Goal: Task Accomplishment & Management: Manage account settings

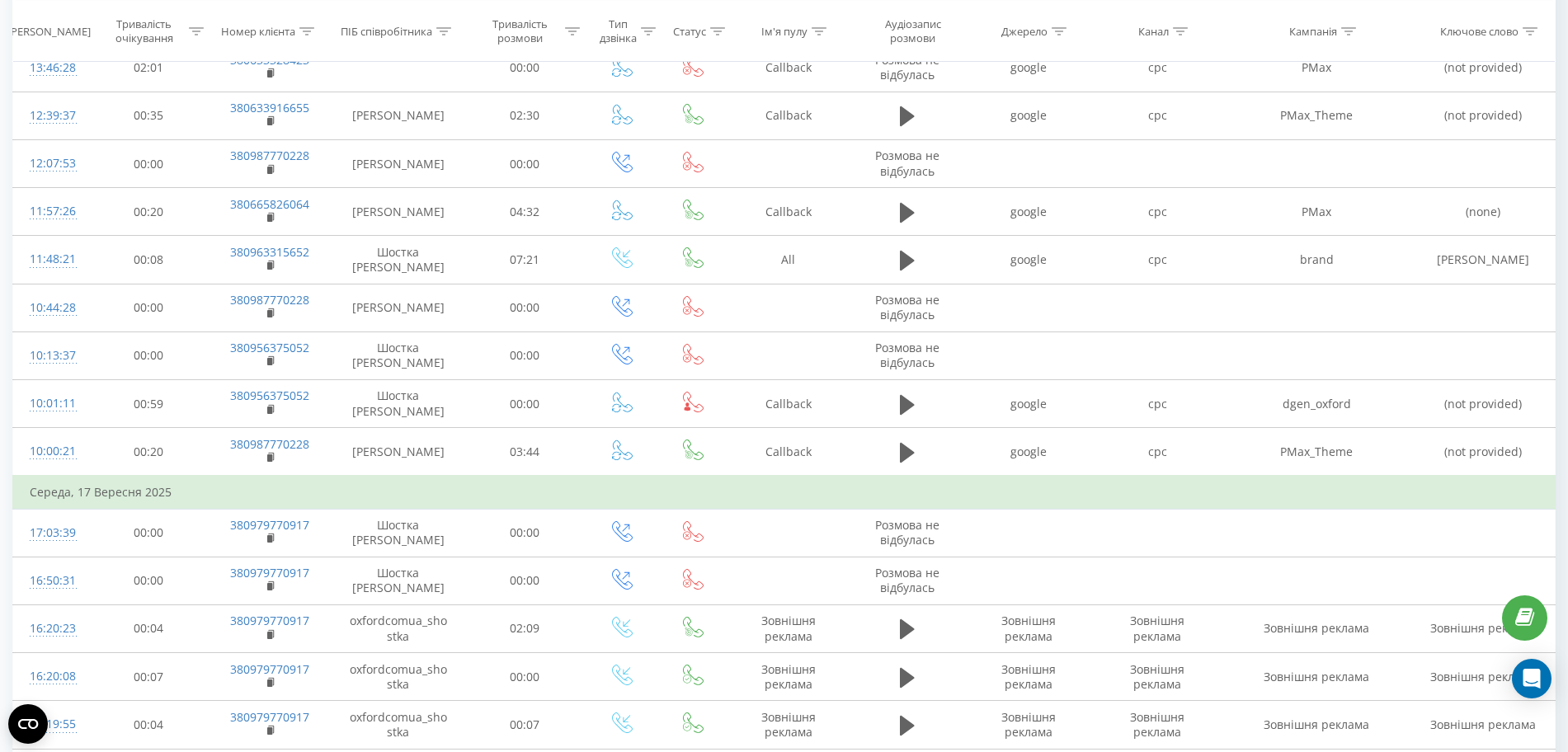
scroll to position [525, 0]
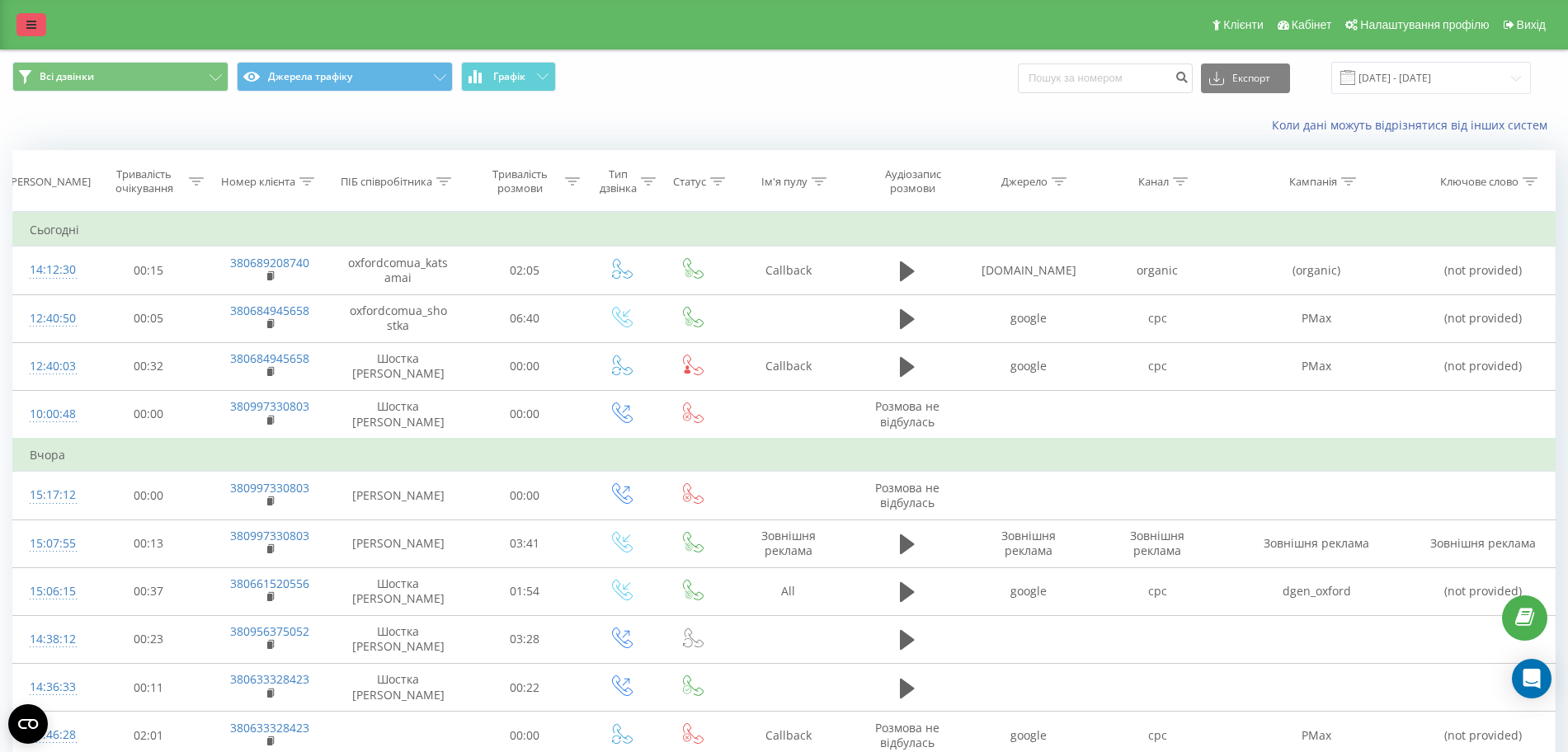
click at [38, 21] on link at bounding box center [31, 24] width 29 height 23
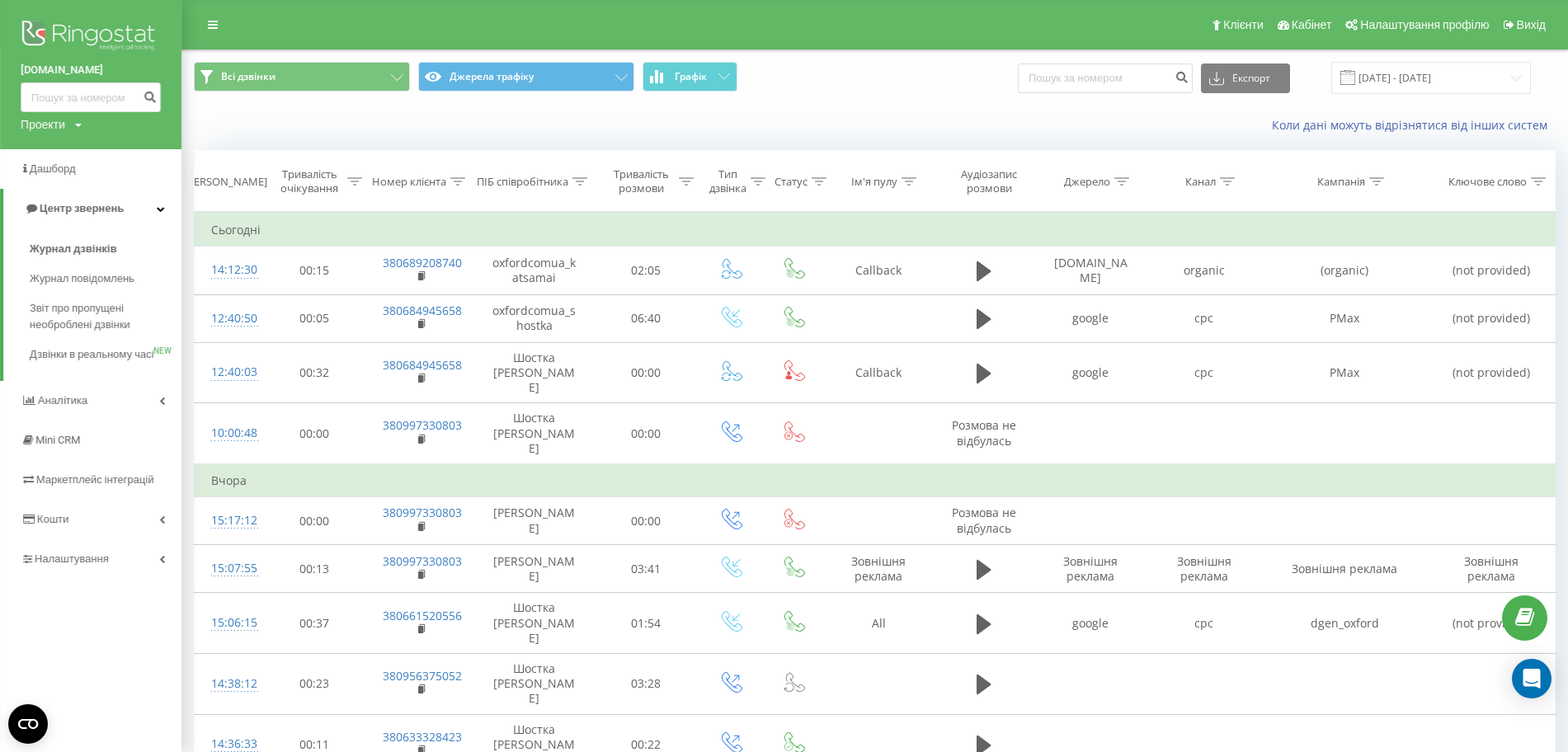
click at [54, 124] on div "Проекти" at bounding box center [43, 125] width 45 height 16
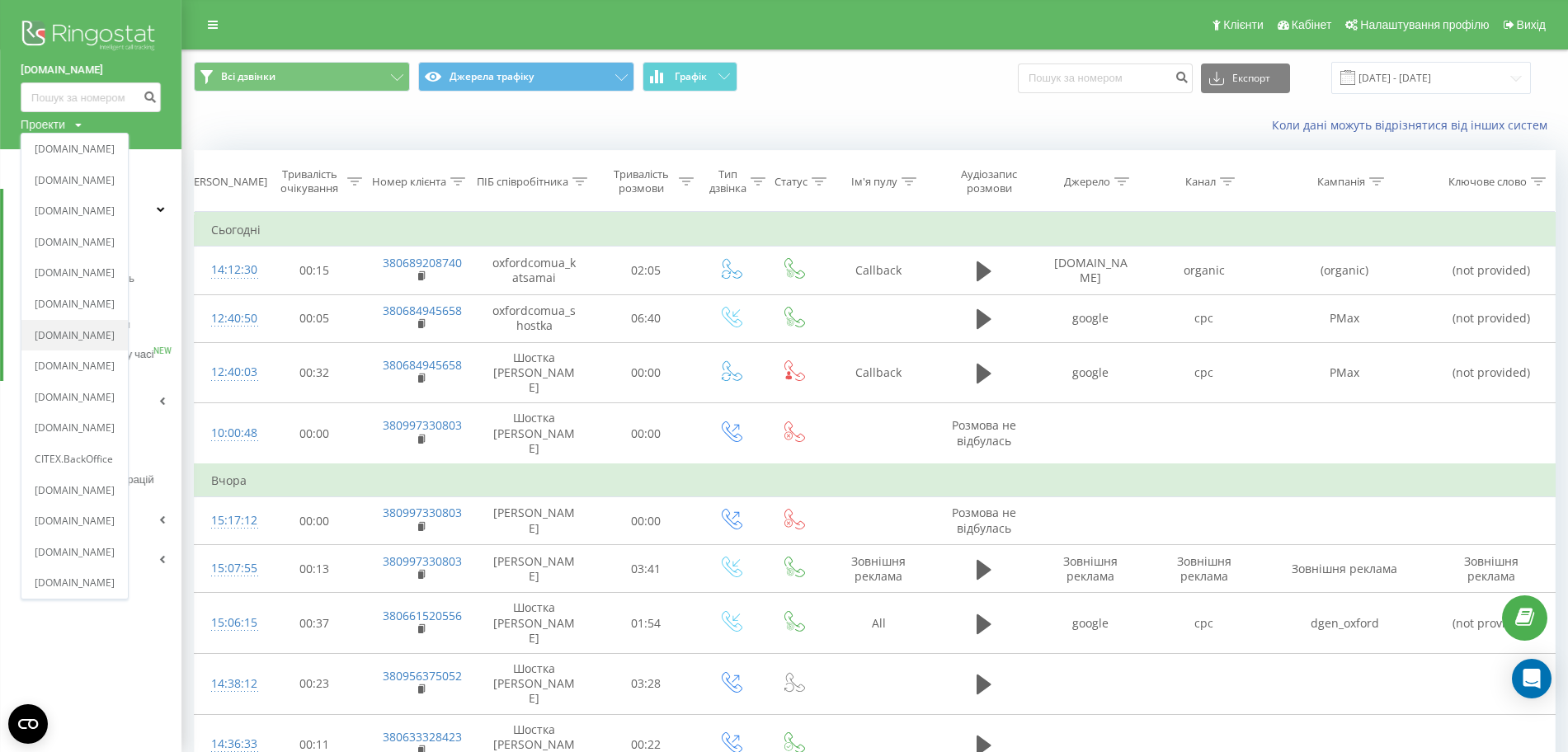
click at [88, 331] on link "[DOMAIN_NAME]" at bounding box center [74, 335] width 80 height 13
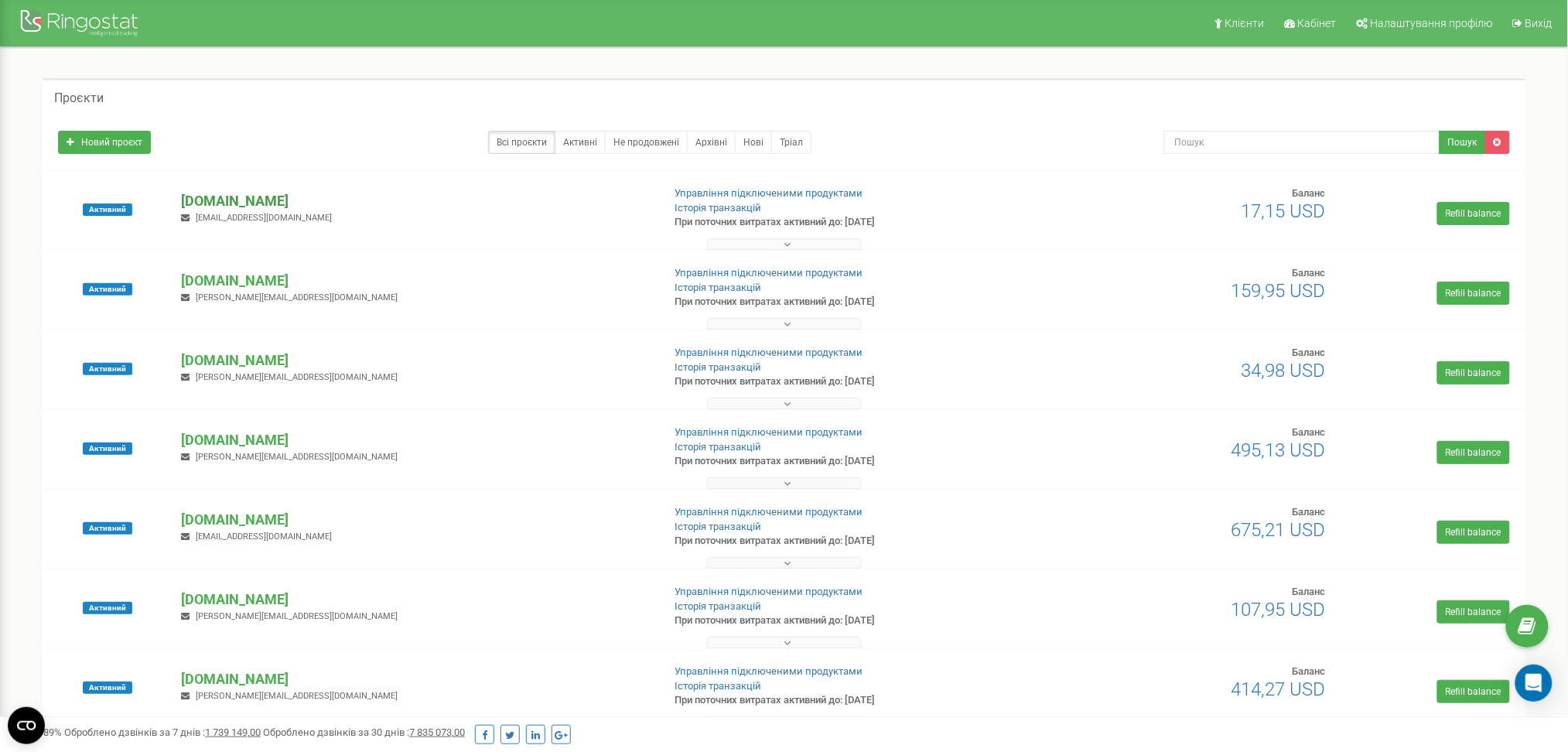
click at [253, 198] on p "[DOMAIN_NAME]" at bounding box center [416, 200] width 469 height 20
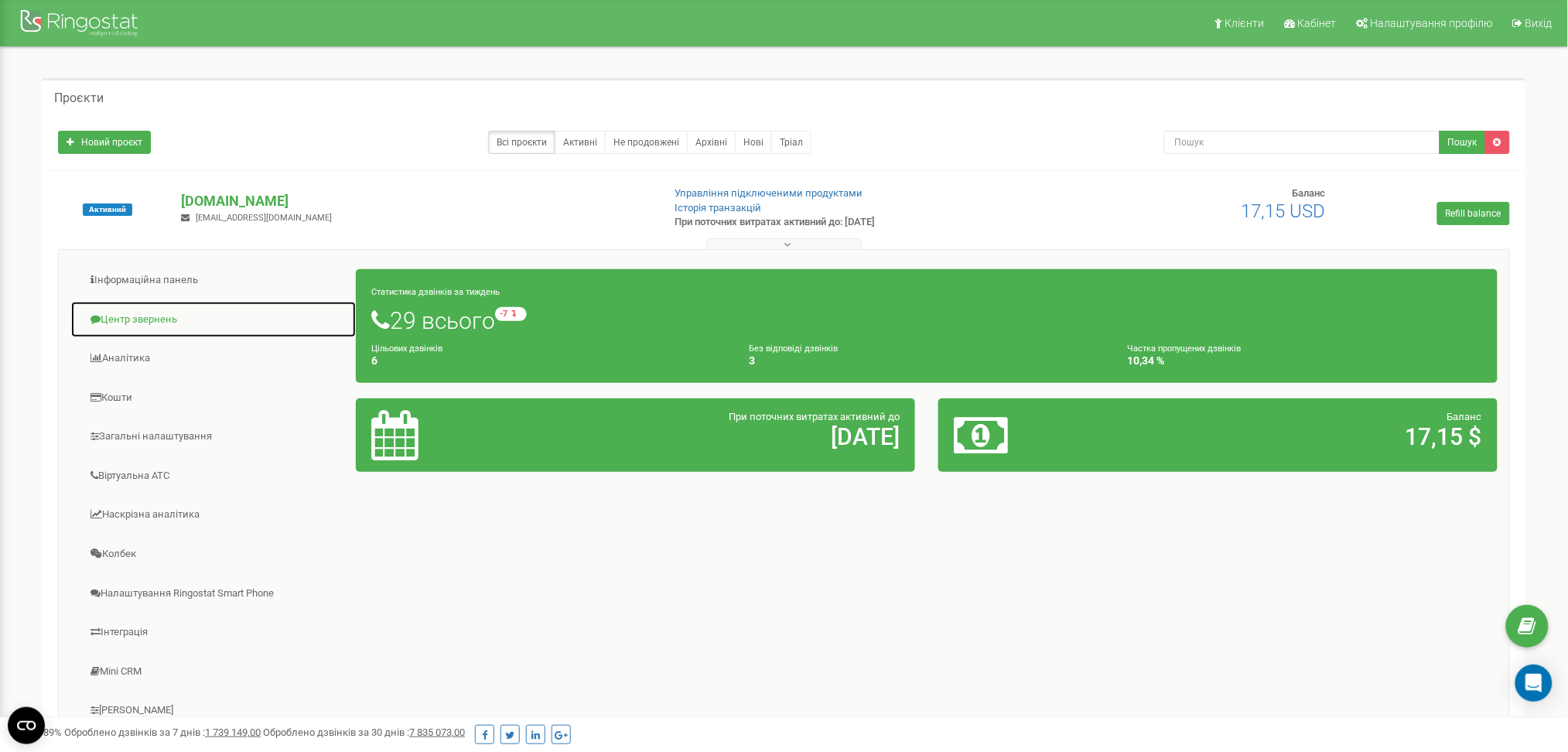
click at [128, 321] on link "Центр звернень" at bounding box center [213, 320] width 286 height 38
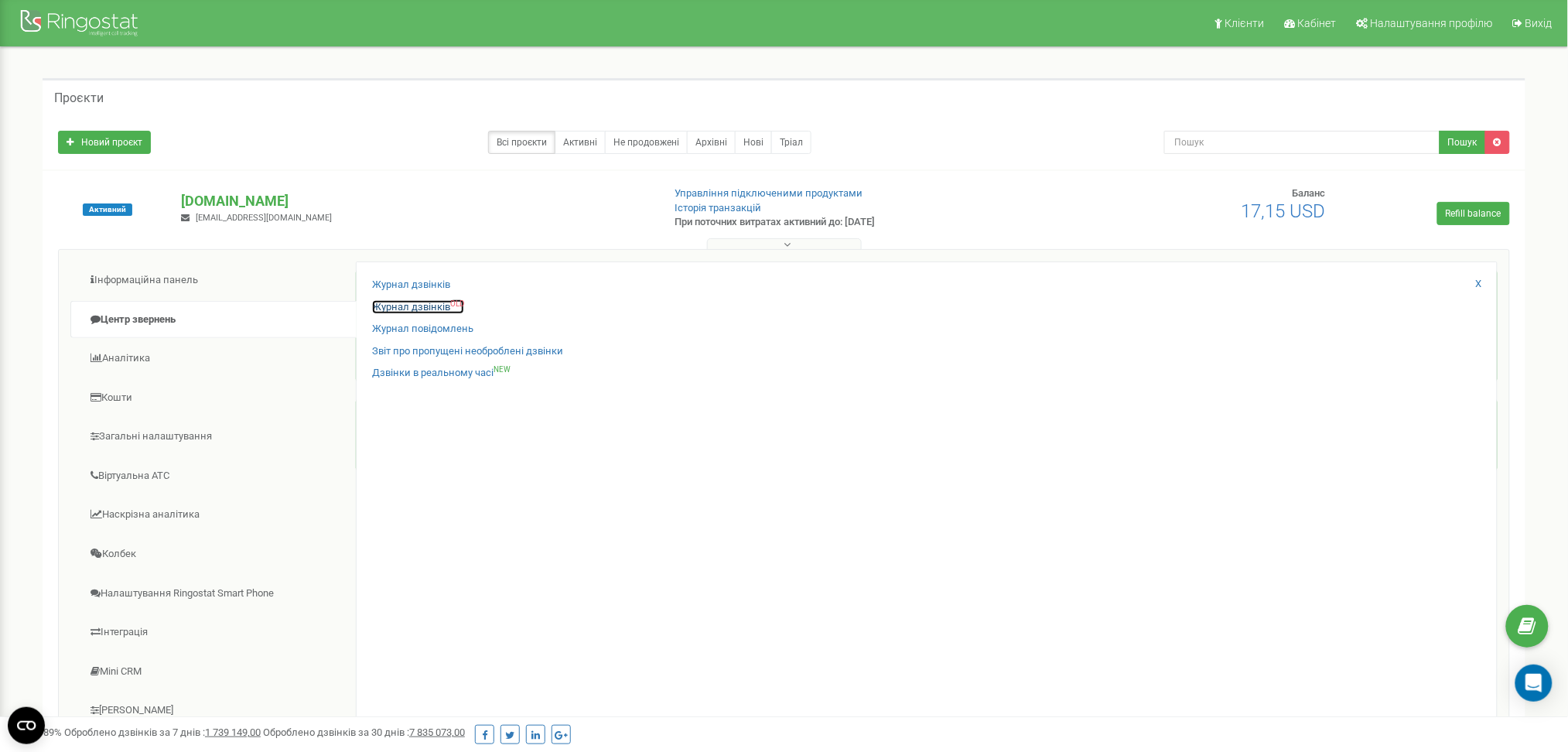
click at [410, 311] on link "Журнал дзвінків OLD" at bounding box center [418, 307] width 92 height 15
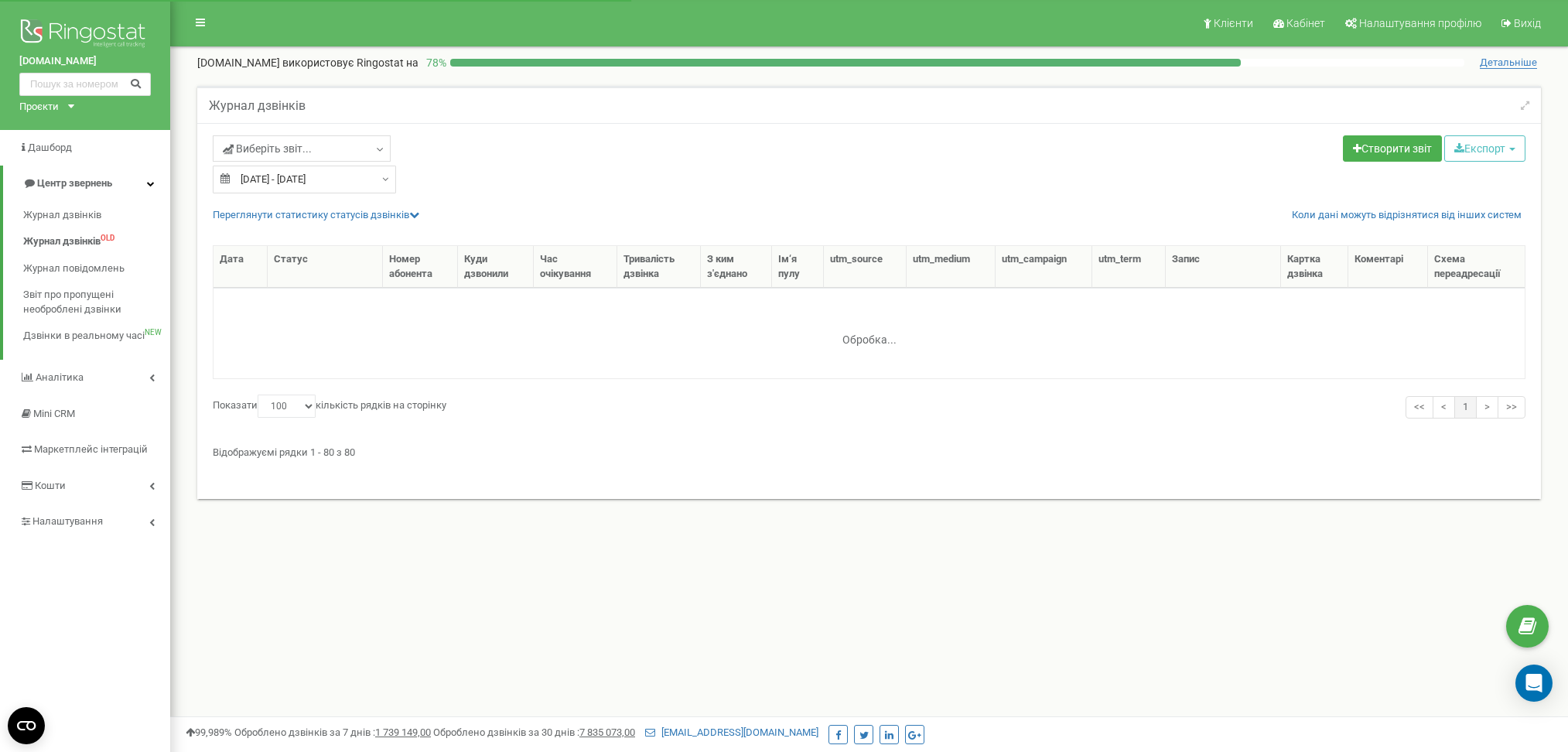
select select "100"
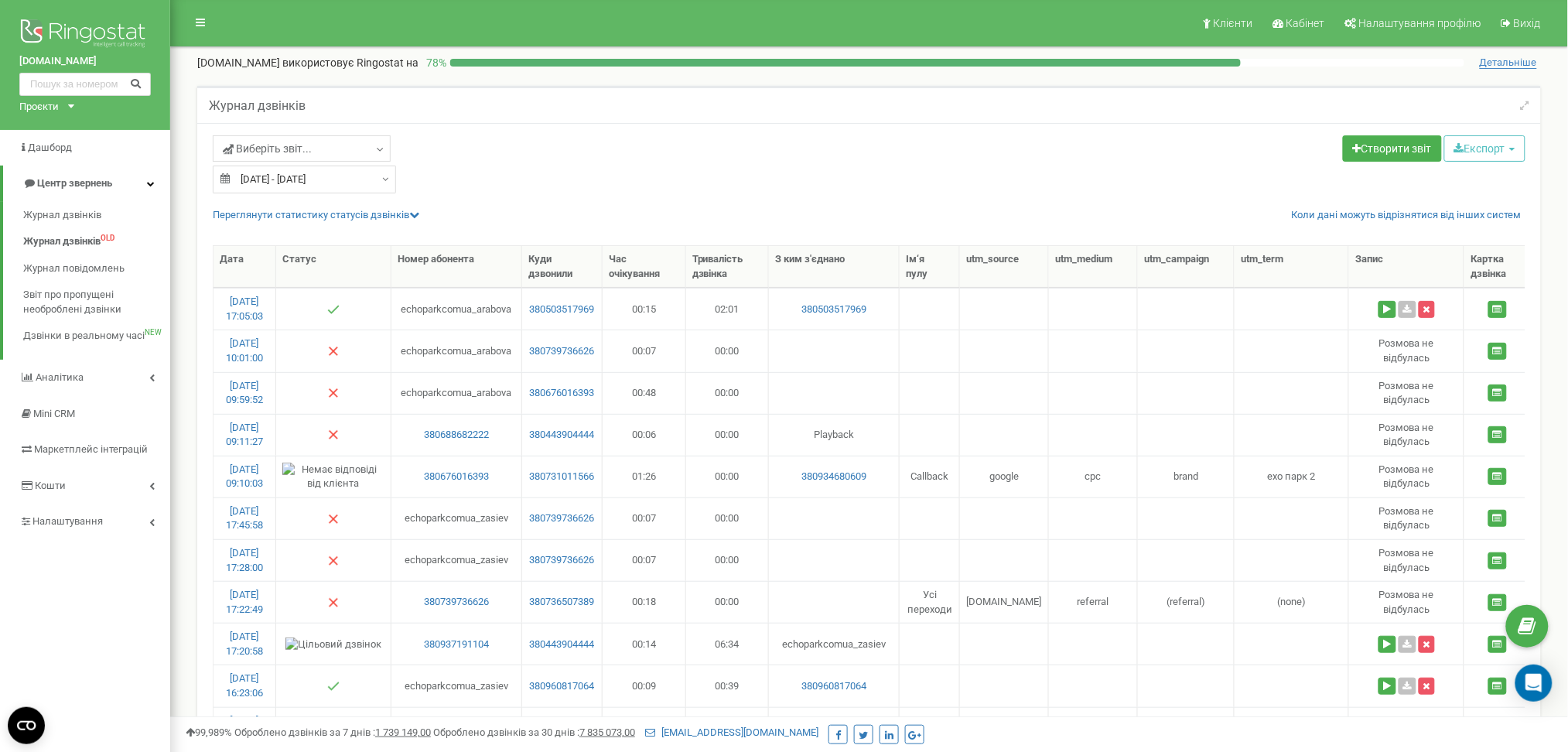
click at [57, 107] on div "Проєкти" at bounding box center [40, 107] width 40 height 15
click at [93, 361] on link "[DOMAIN_NAME]" at bounding box center [64, 364] width 71 height 8
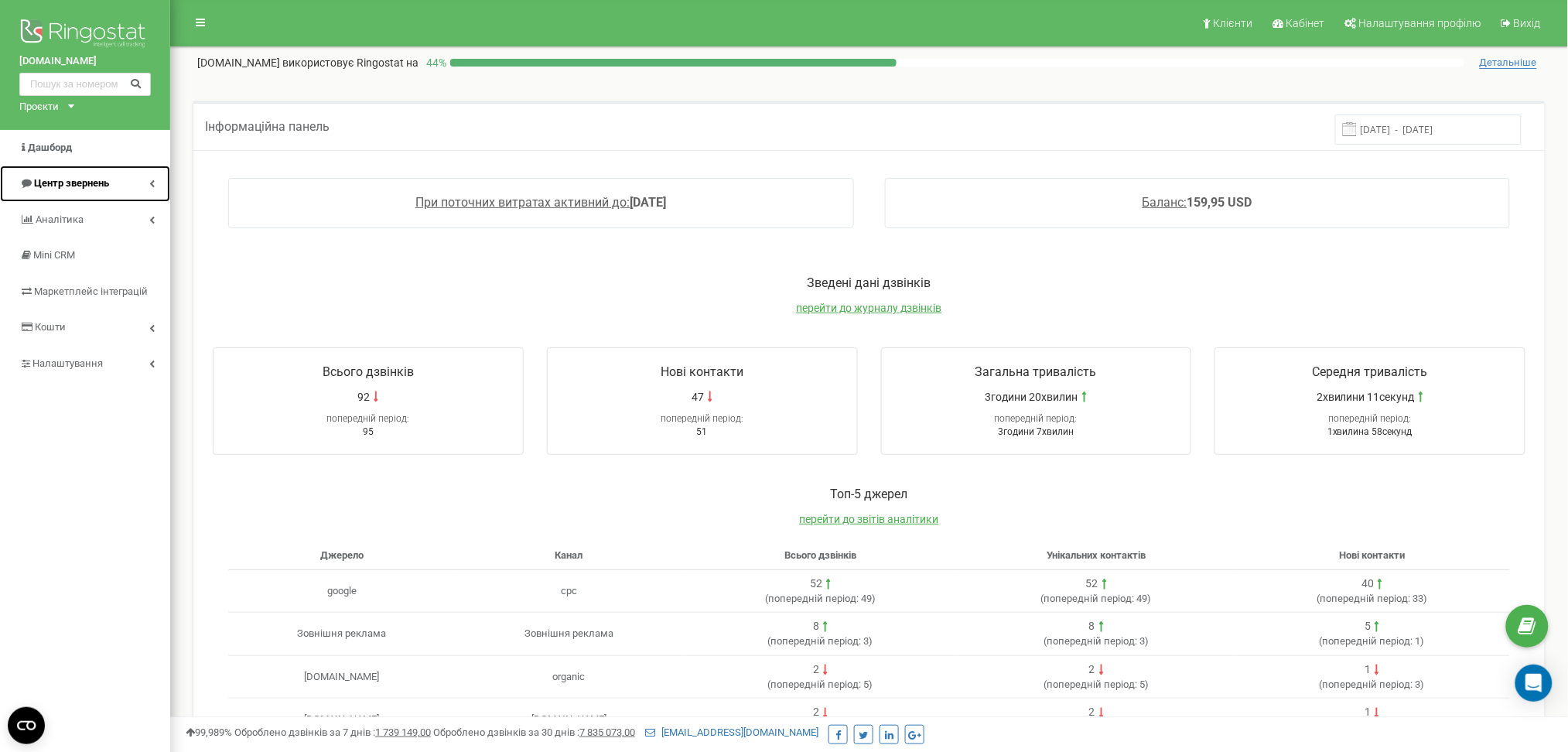
click at [54, 186] on span "Центр звернень" at bounding box center [71, 183] width 75 height 12
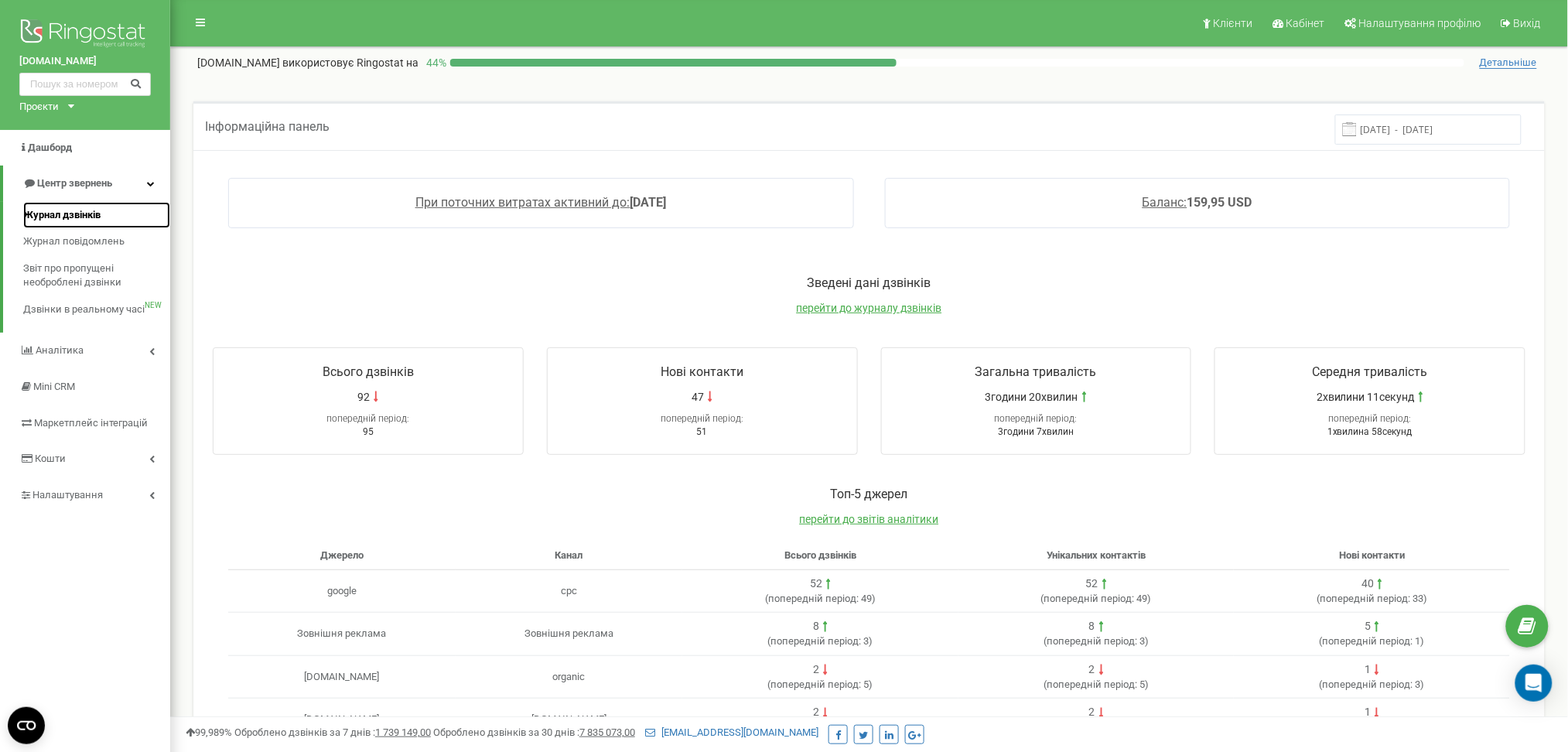
click at [66, 210] on span "Журнал дзвінків" at bounding box center [62, 215] width 77 height 15
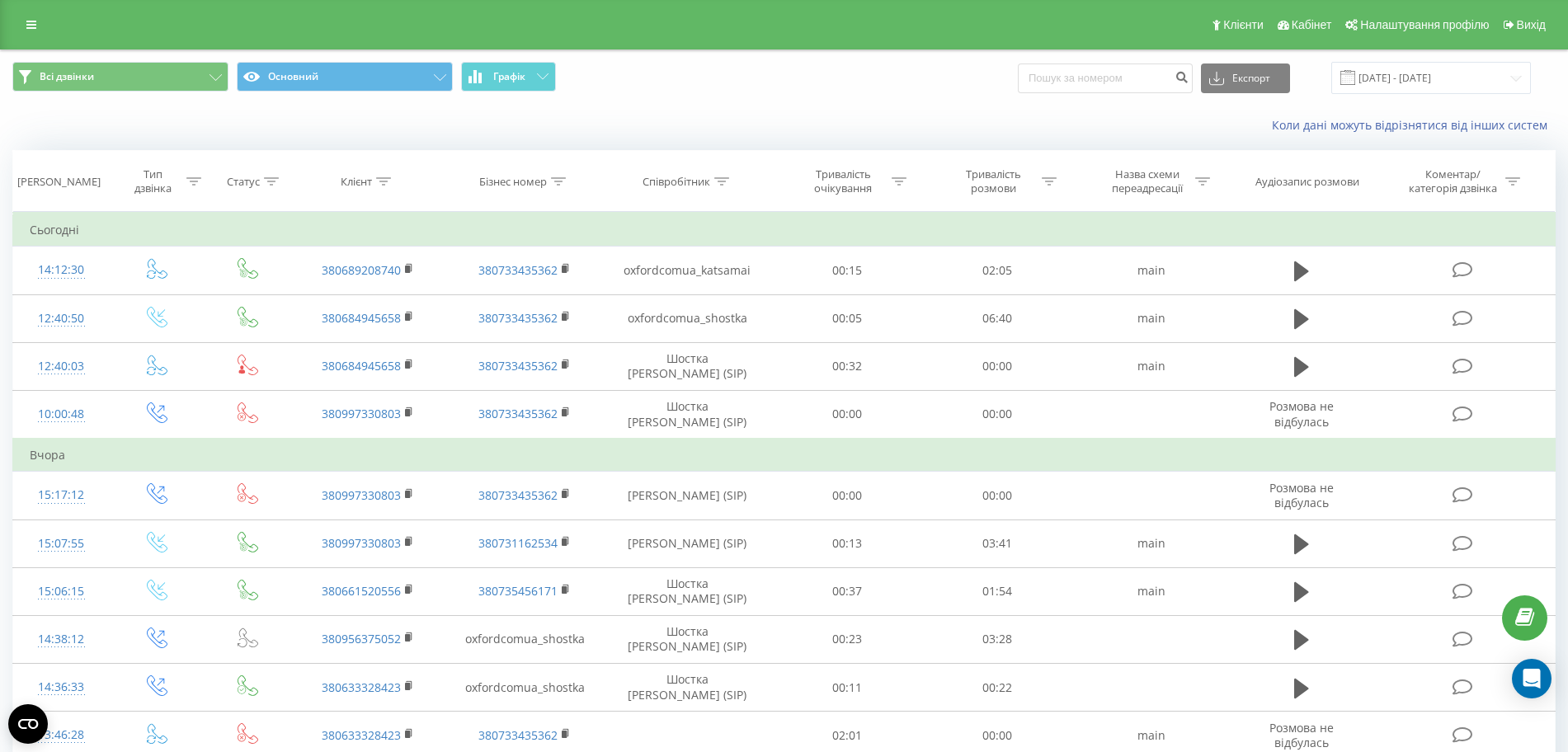
click at [346, 92] on span "Всі дзвінки Основний Графік" at bounding box center [392, 78] width 759 height 32
click at [342, 83] on button "Основний" at bounding box center [344, 77] width 216 height 29
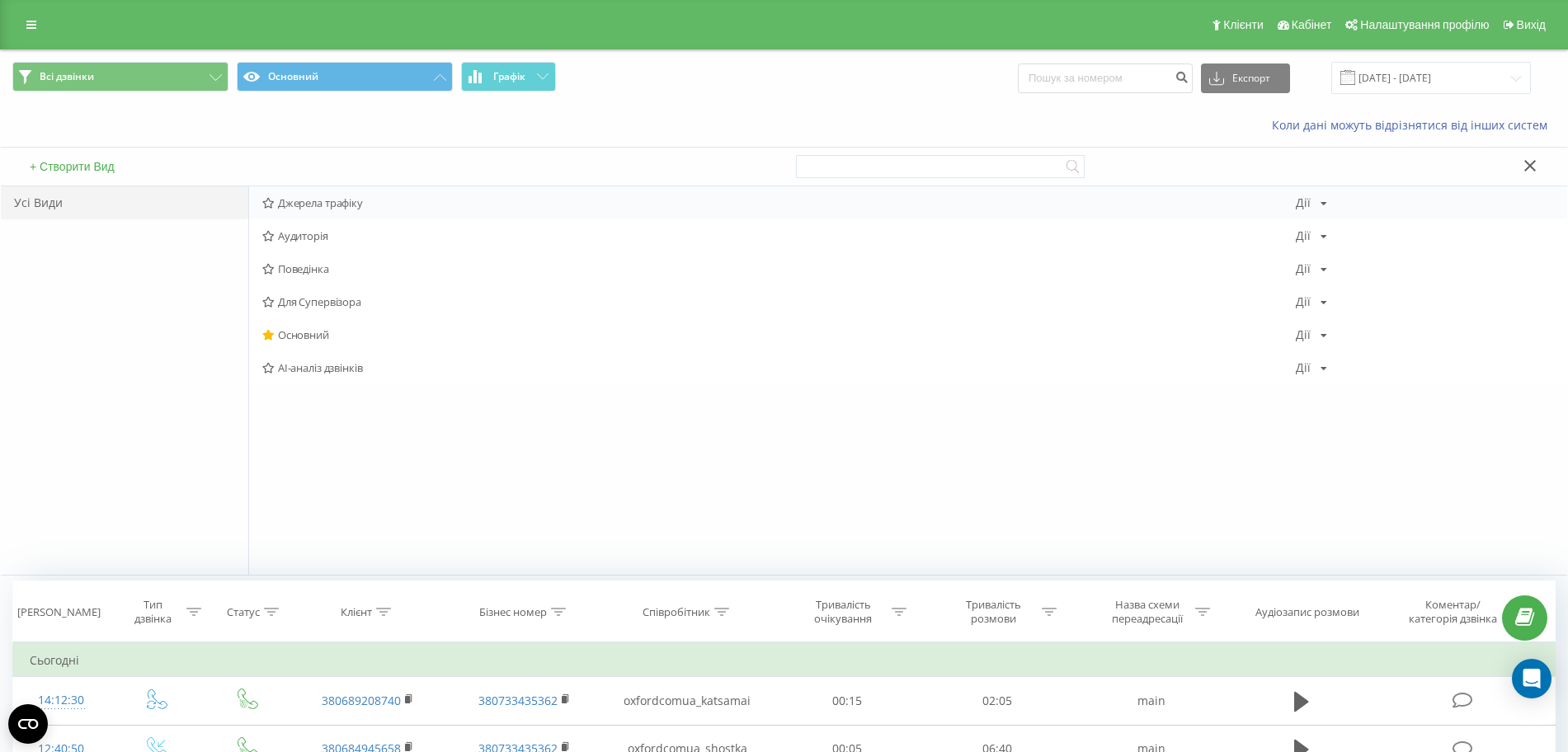
click at [356, 205] on span "Джерела трафіку" at bounding box center [779, 202] width 1033 height 12
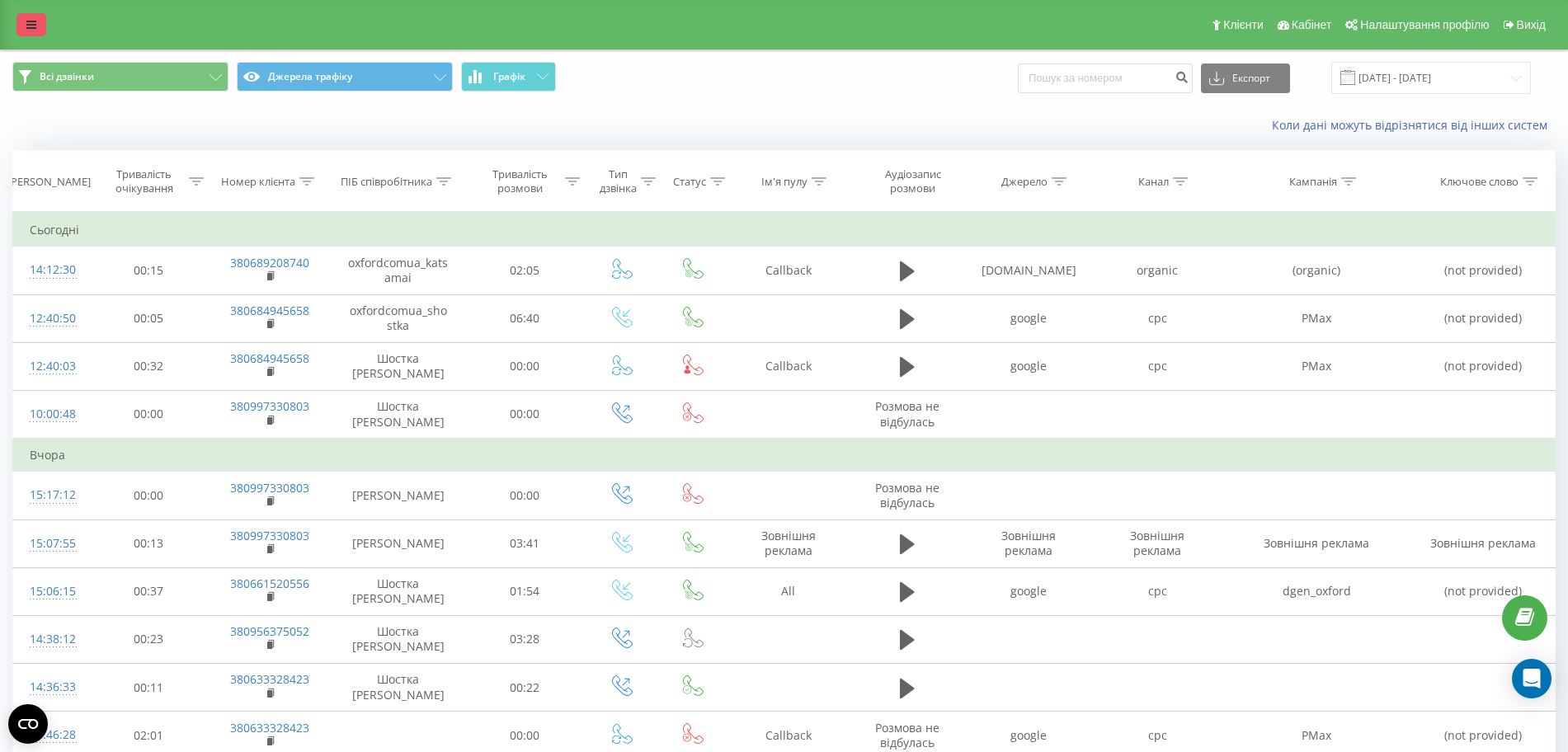
click at [30, 23] on icon at bounding box center [31, 25] width 10 height 12
